Goal: Find specific page/section: Find specific page/section

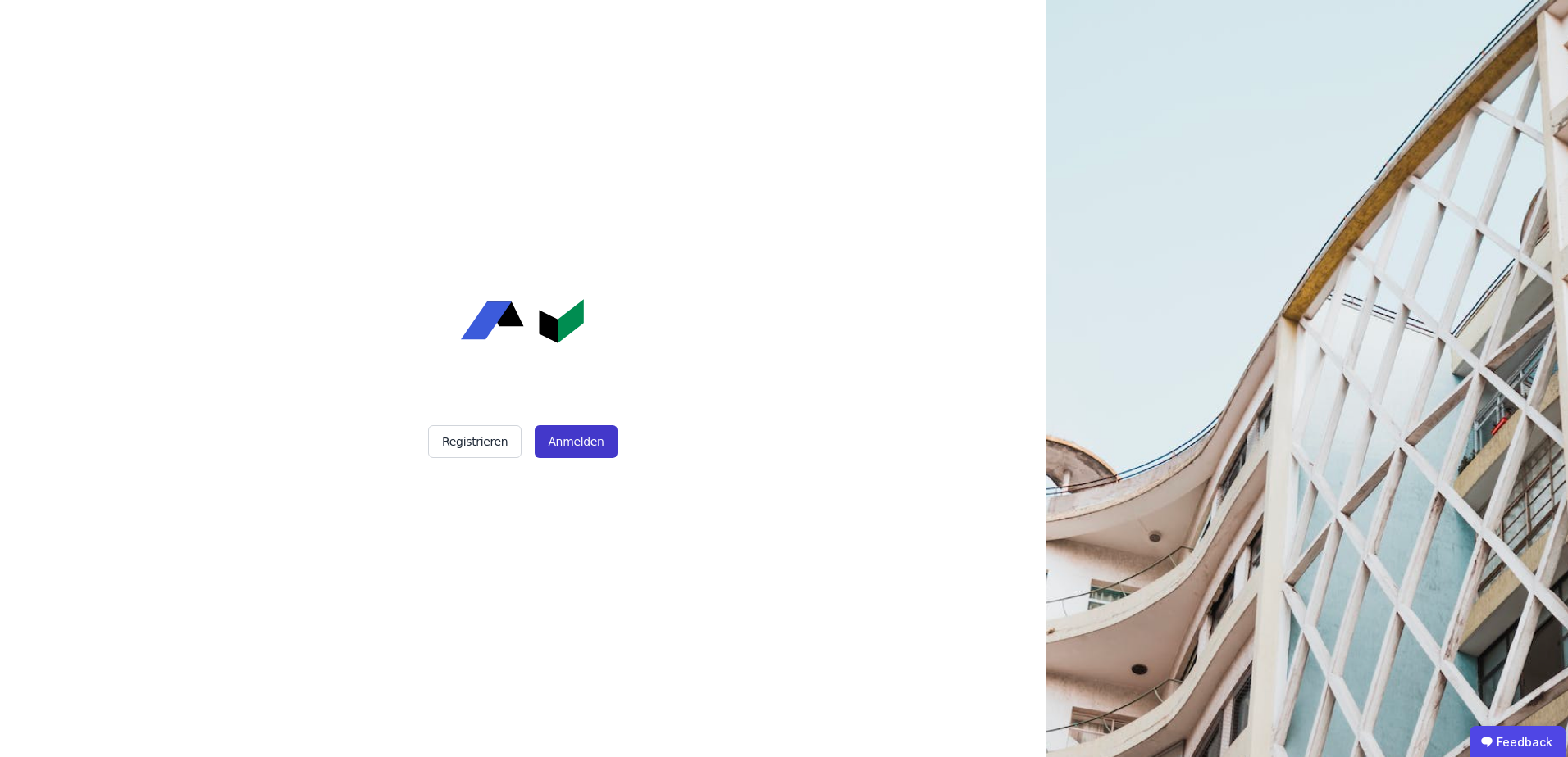
click at [575, 435] on button "Anmelden" at bounding box center [575, 441] width 82 height 32
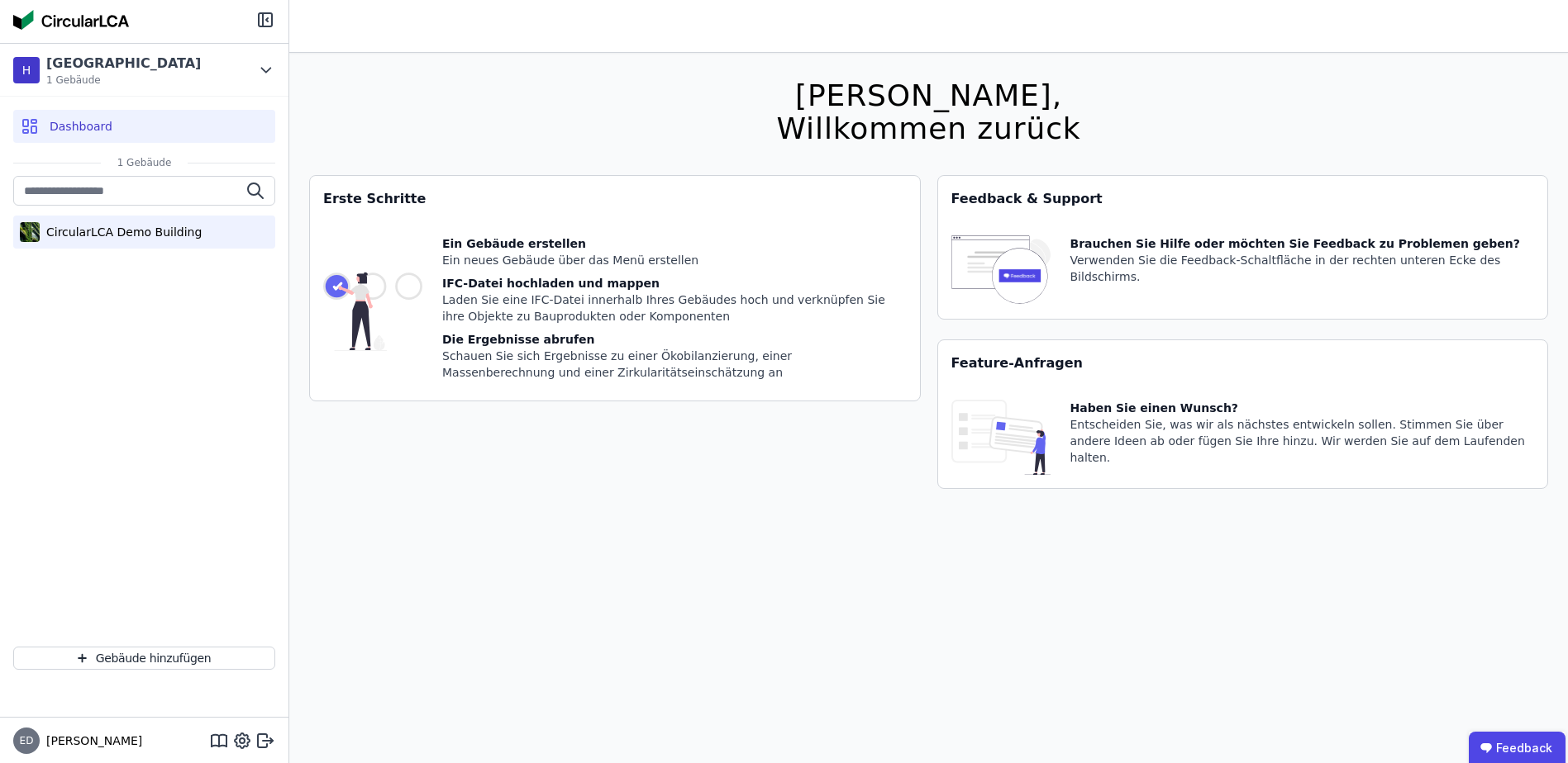
click at [159, 233] on div "CircularLCA Demo Building" at bounding box center [120, 232] width 162 height 17
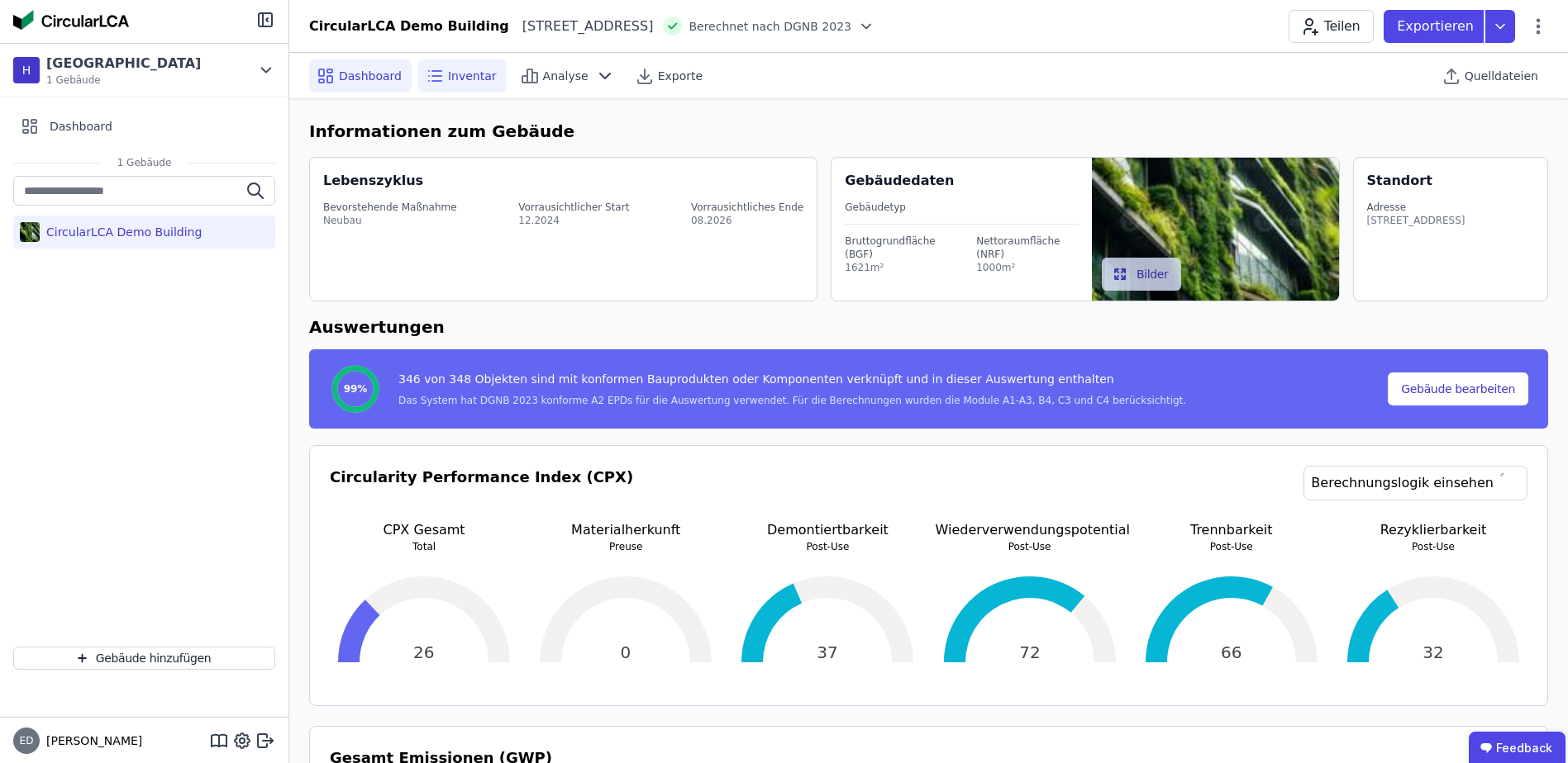
click at [466, 80] on span "Inventar" at bounding box center [472, 76] width 49 height 17
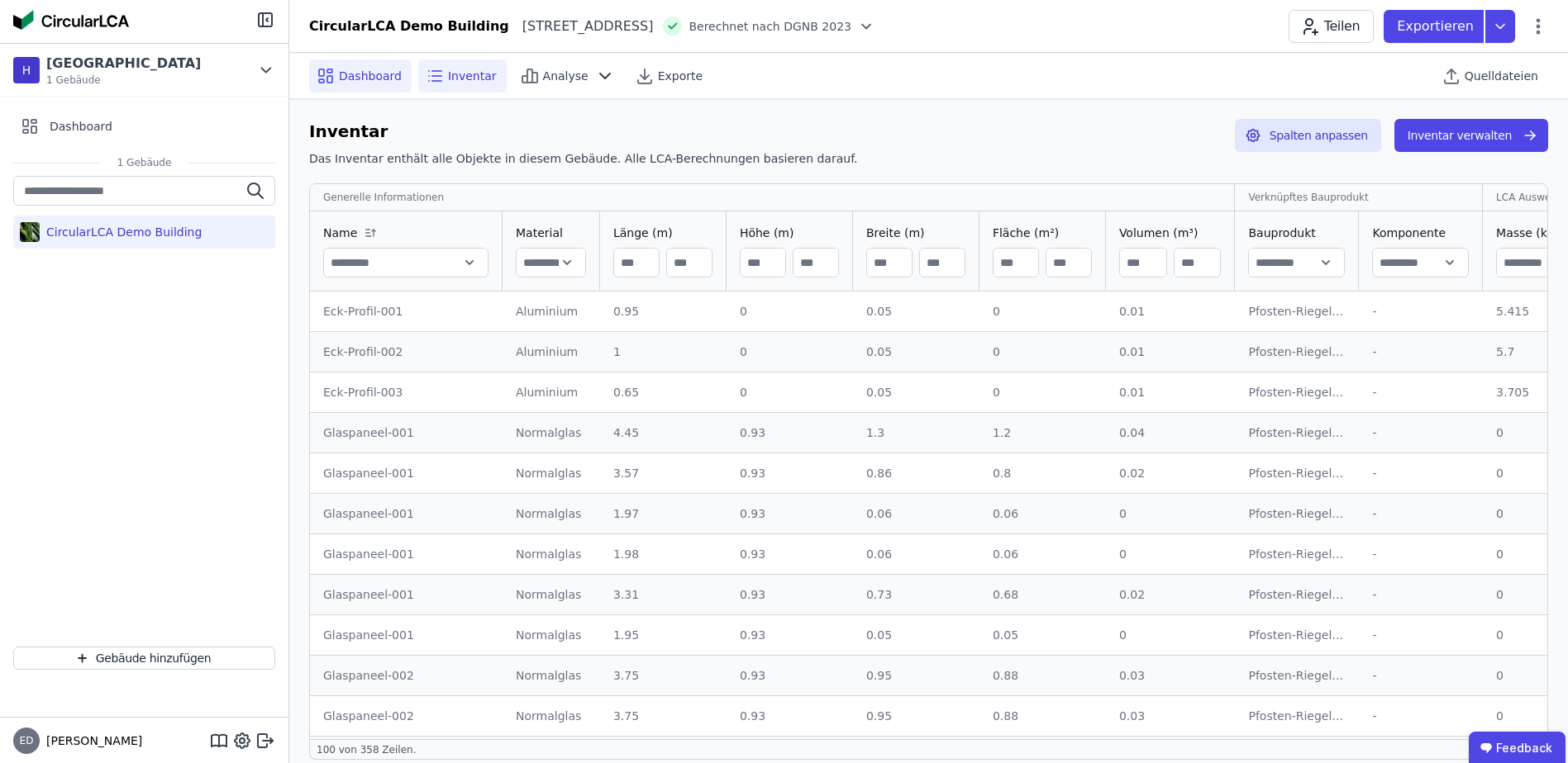
click at [347, 86] on div "Dashboard" at bounding box center [361, 75] width 103 height 33
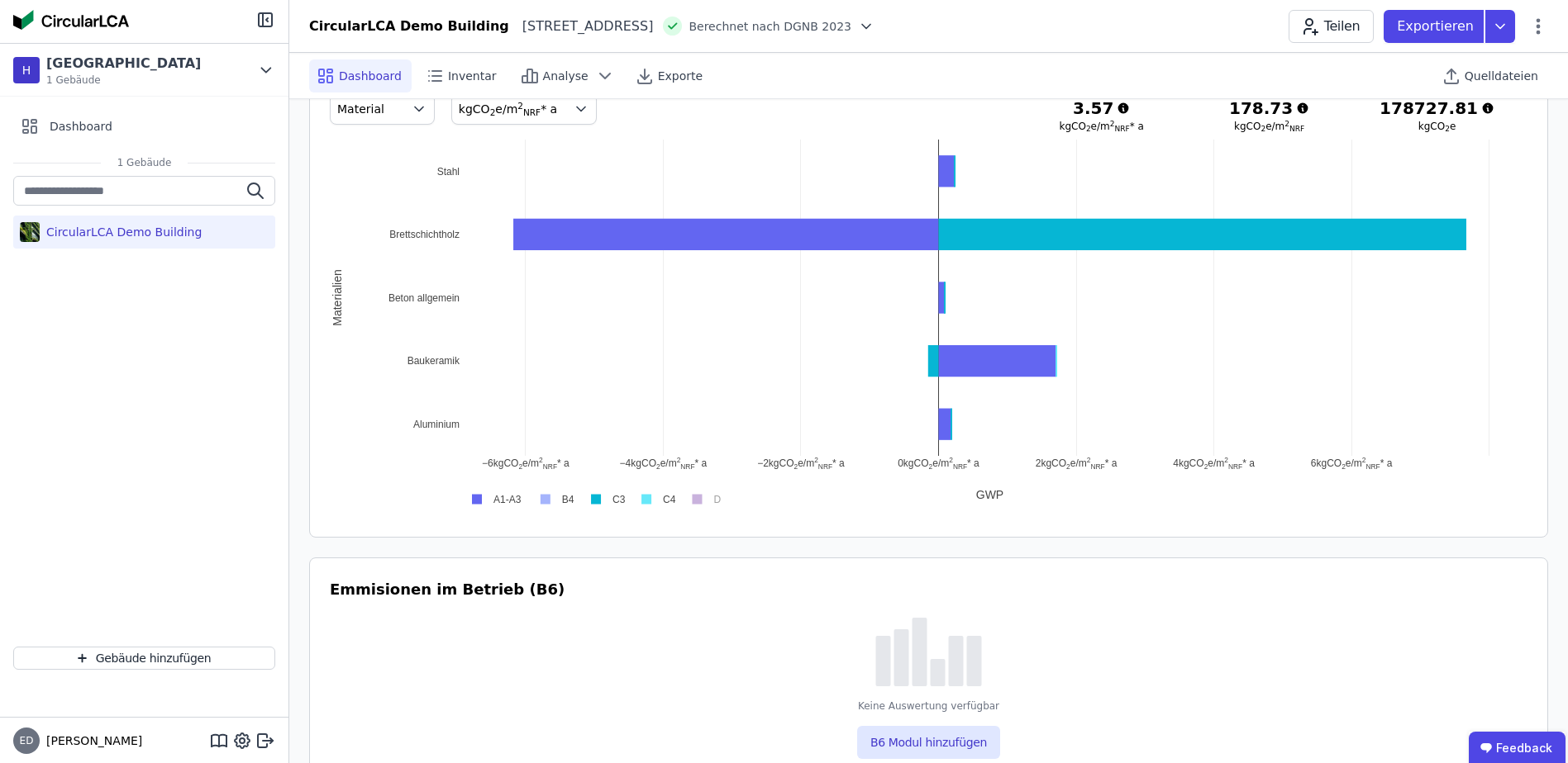
scroll to position [909, 0]
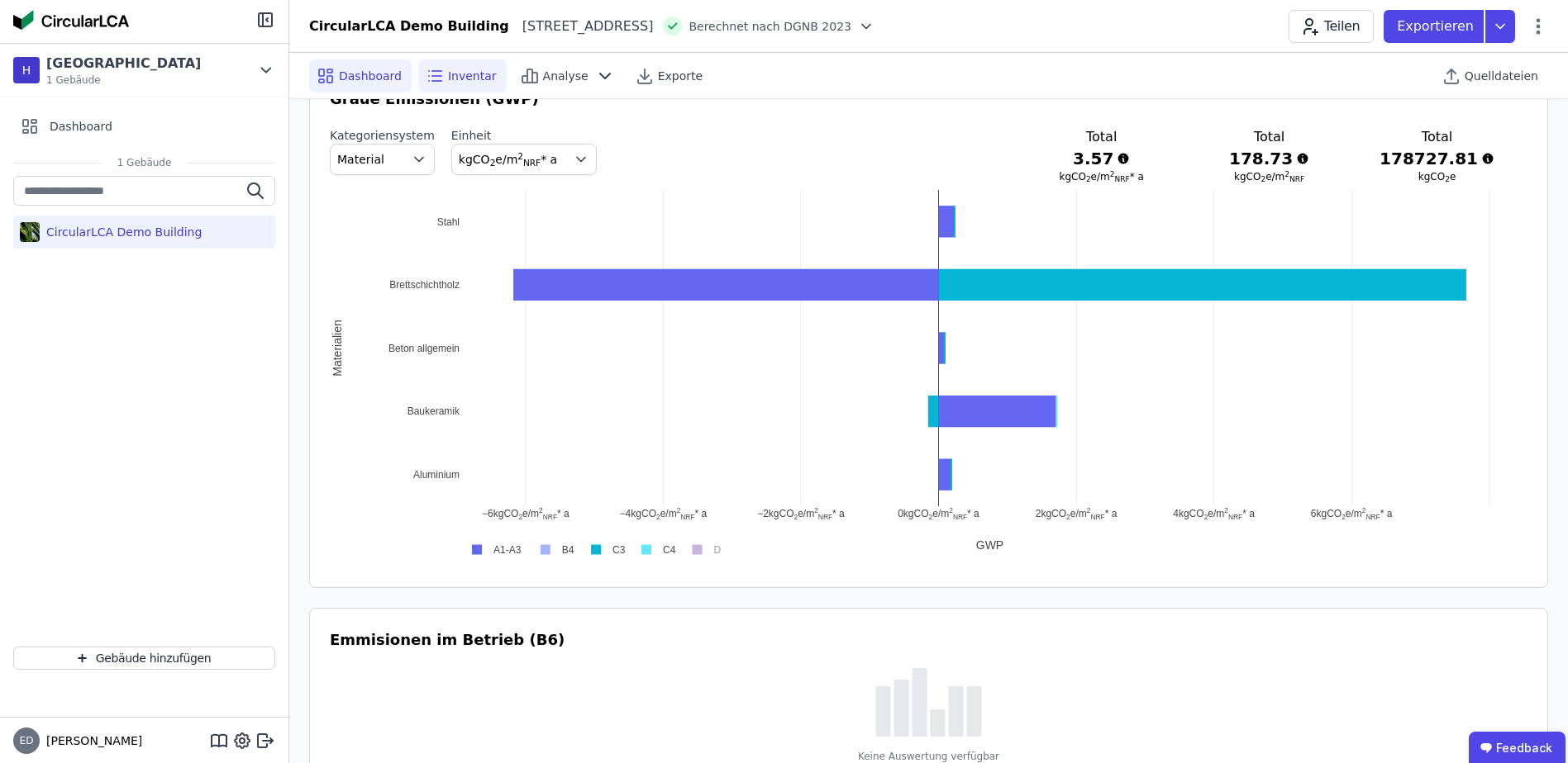
click at [468, 75] on span "Inventar" at bounding box center [472, 76] width 49 height 17
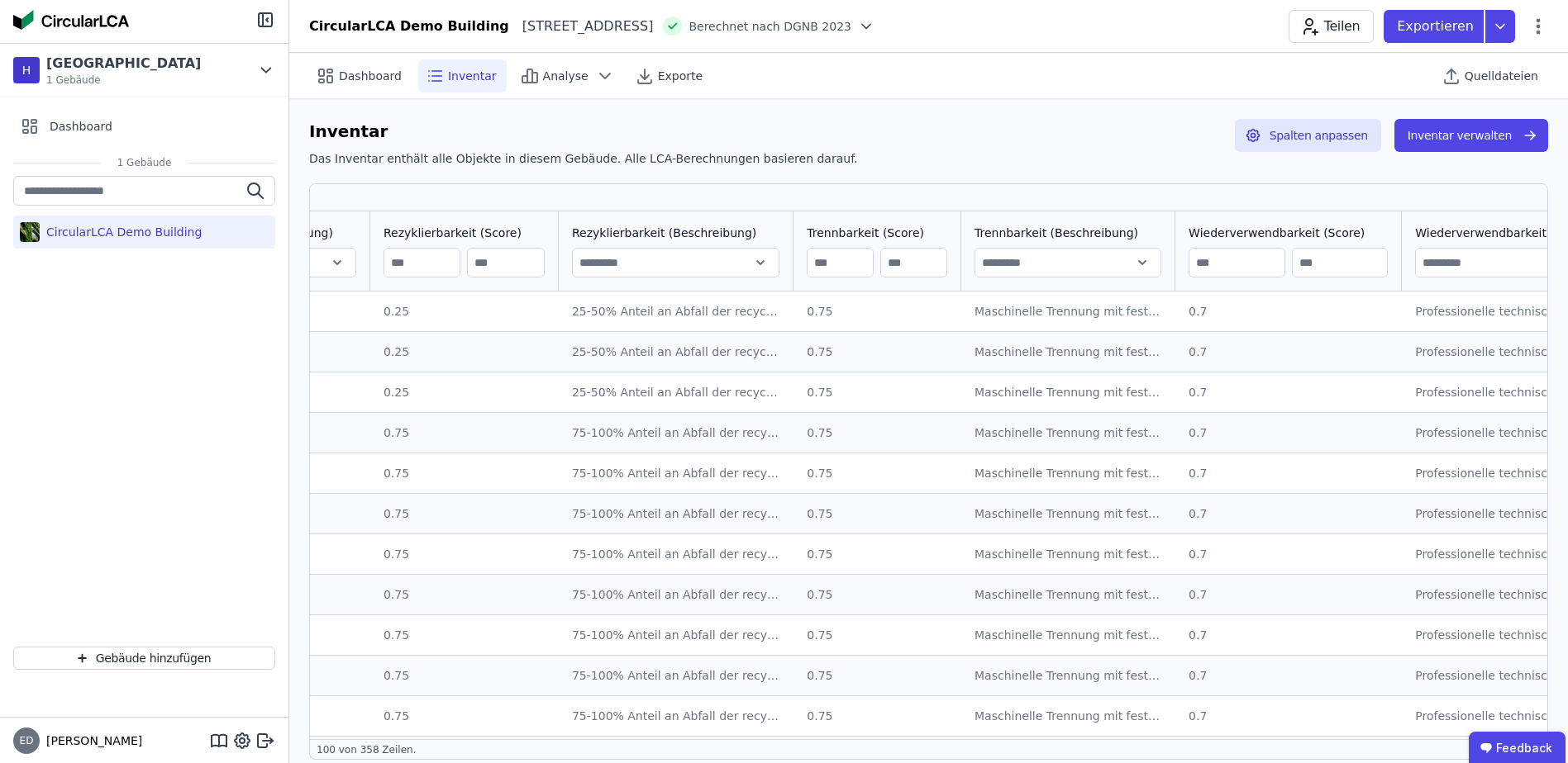
scroll to position [0, 2877]
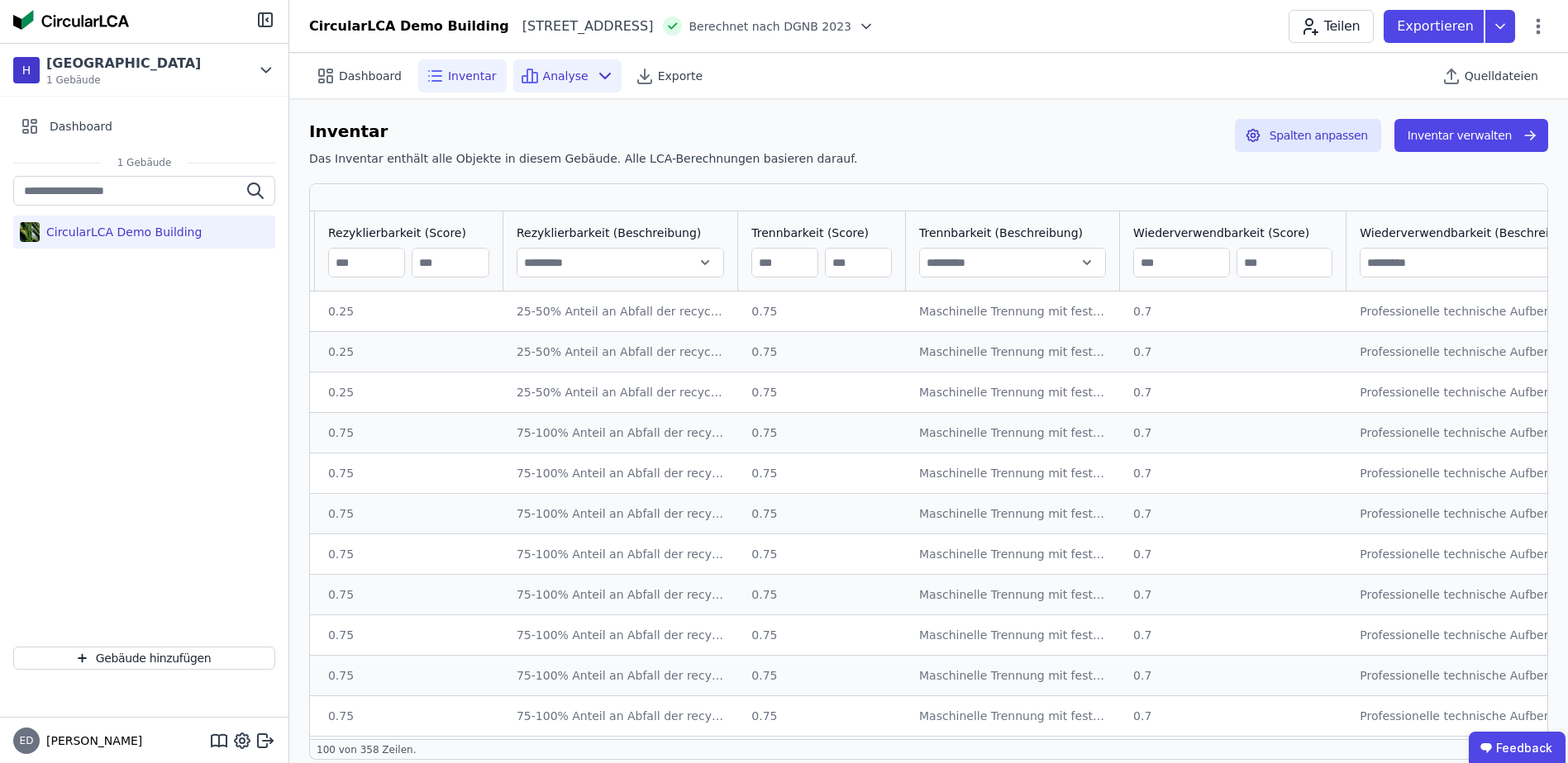
click at [543, 77] on span "Analyse" at bounding box center [565, 76] width 45 height 17
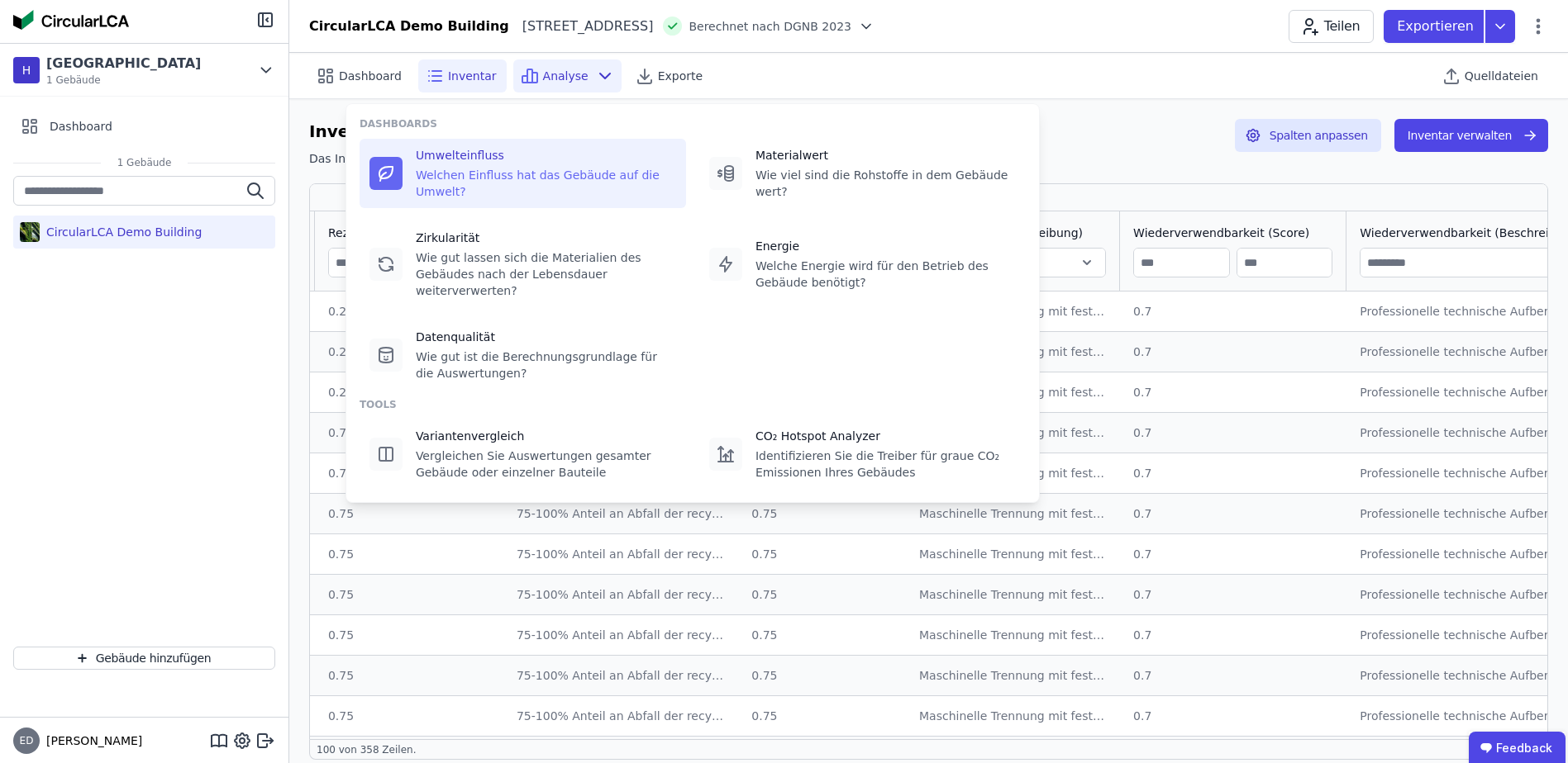
click at [454, 163] on div "Umwelteinfluss" at bounding box center [546, 155] width 260 height 17
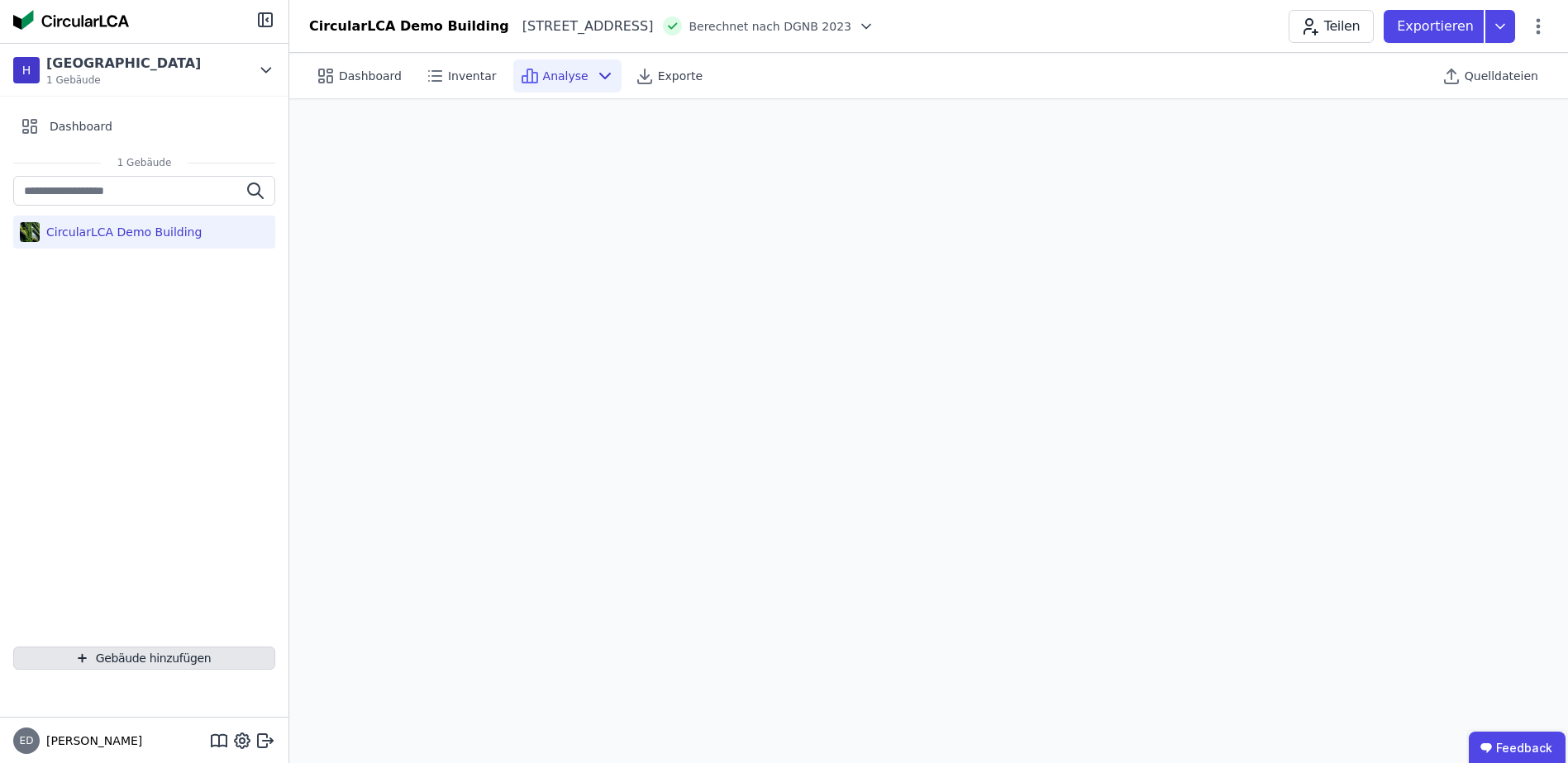
click at [171, 663] on button "Gebäude hinzufügen" at bounding box center [144, 659] width 262 height 23
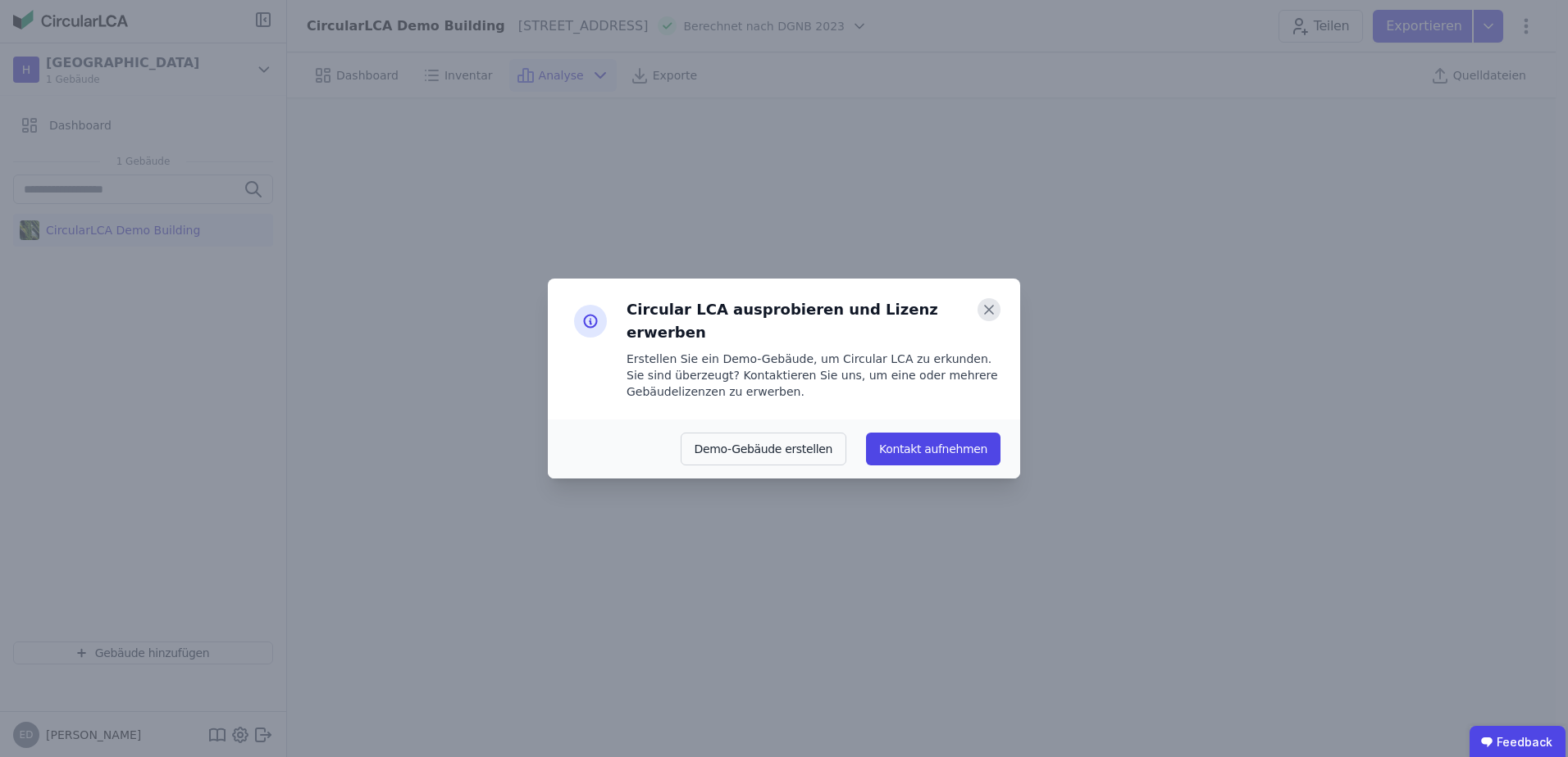
click at [990, 321] on icon at bounding box center [989, 310] width 23 height 23
